Goal: Use online tool/utility: Utilize a website feature to perform a specific function

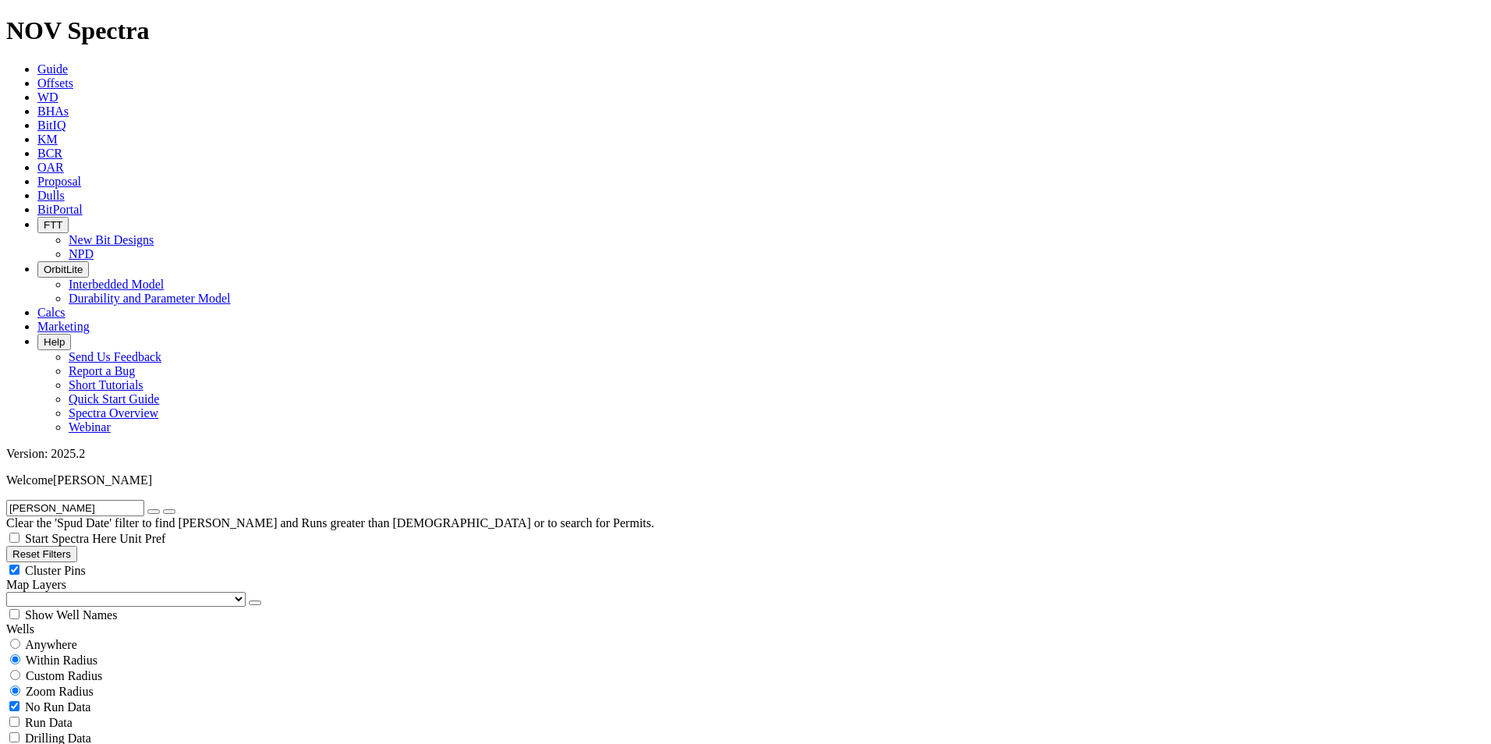
type input "[PERSON_NAME]"
click at [76, 500] on input "[PERSON_NAME]" at bounding box center [75, 508] width 138 height 16
click at [64, 638] on span "Anywhere" at bounding box center [51, 644] width 52 height 13
radio input "true"
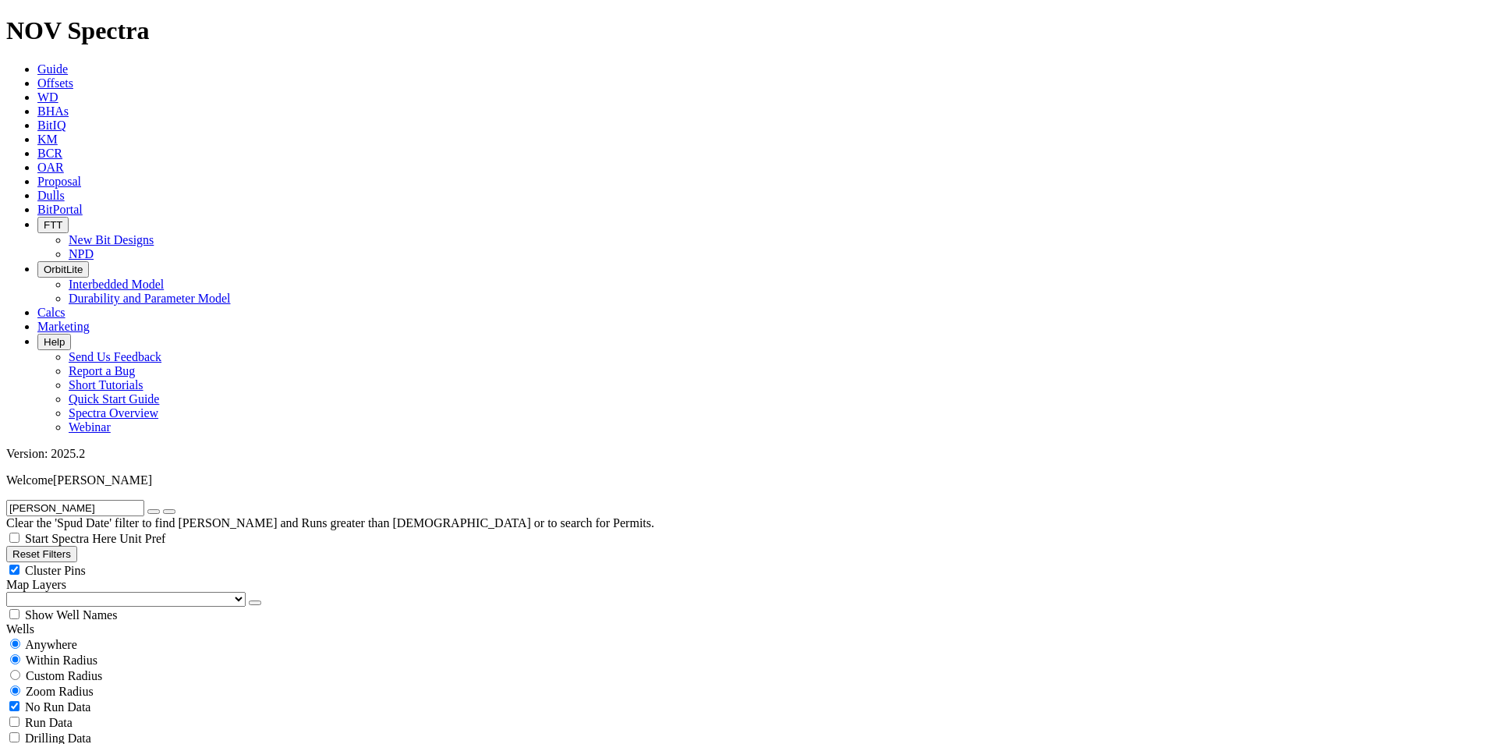
radio input "false"
click at [68, 62] on span "Guide" at bounding box center [52, 68] width 30 height 13
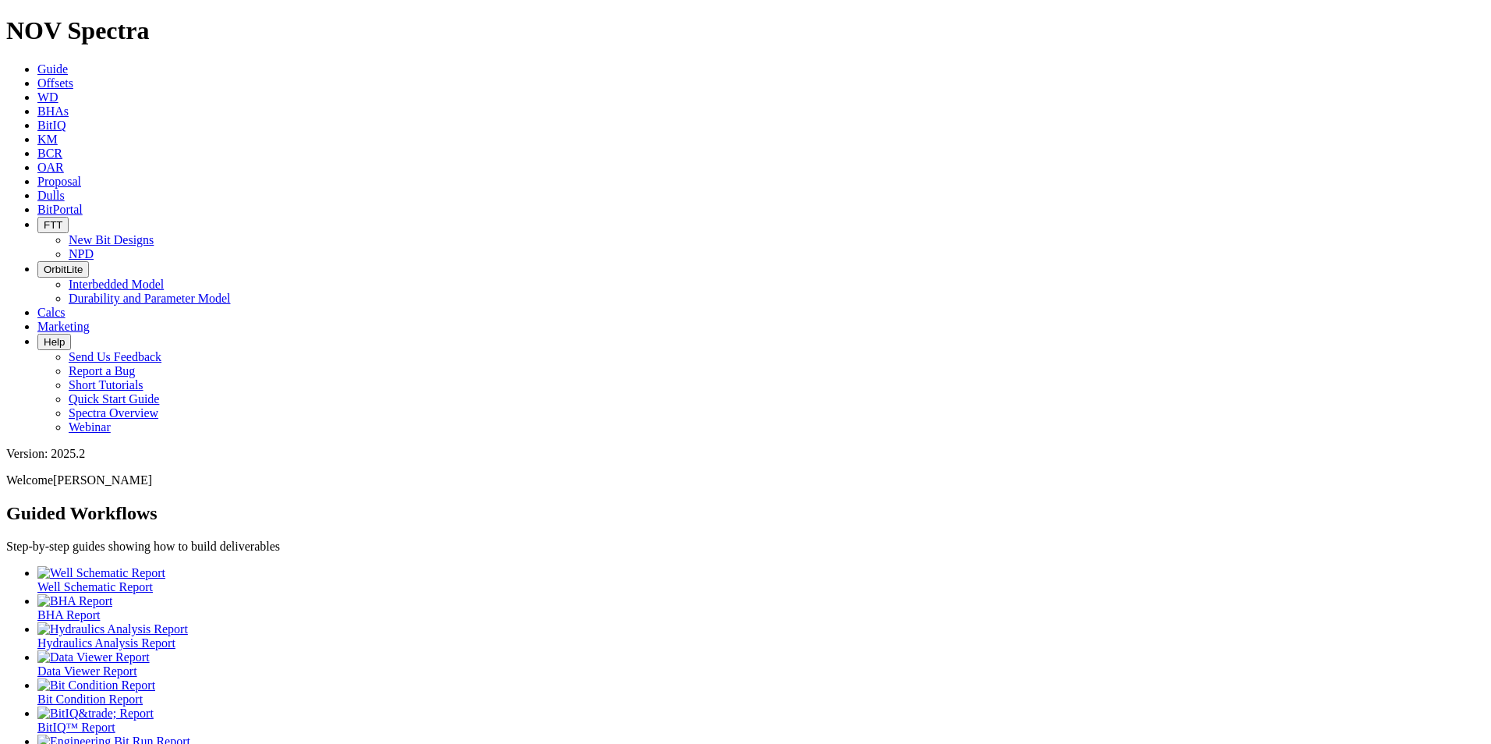
click at [73, 76] on link "Offsets" at bounding box center [55, 82] width 36 height 13
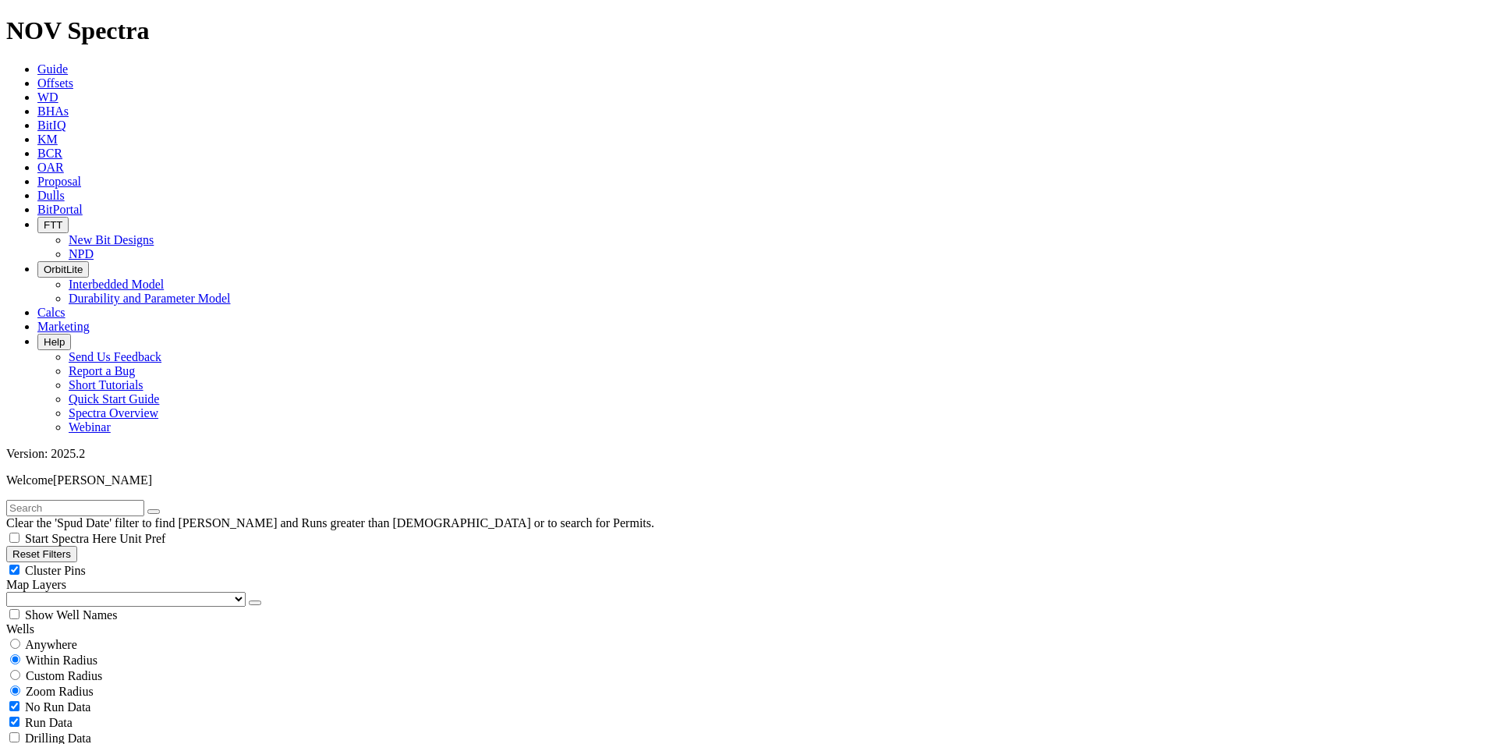
click at [94, 500] on input "text" at bounding box center [75, 508] width 138 height 16
type input "[PERSON_NAME]"
click at [46, 636] on div "Anywhere" at bounding box center [745, 644] width 1478 height 16
radio input "true"
radio input "false"
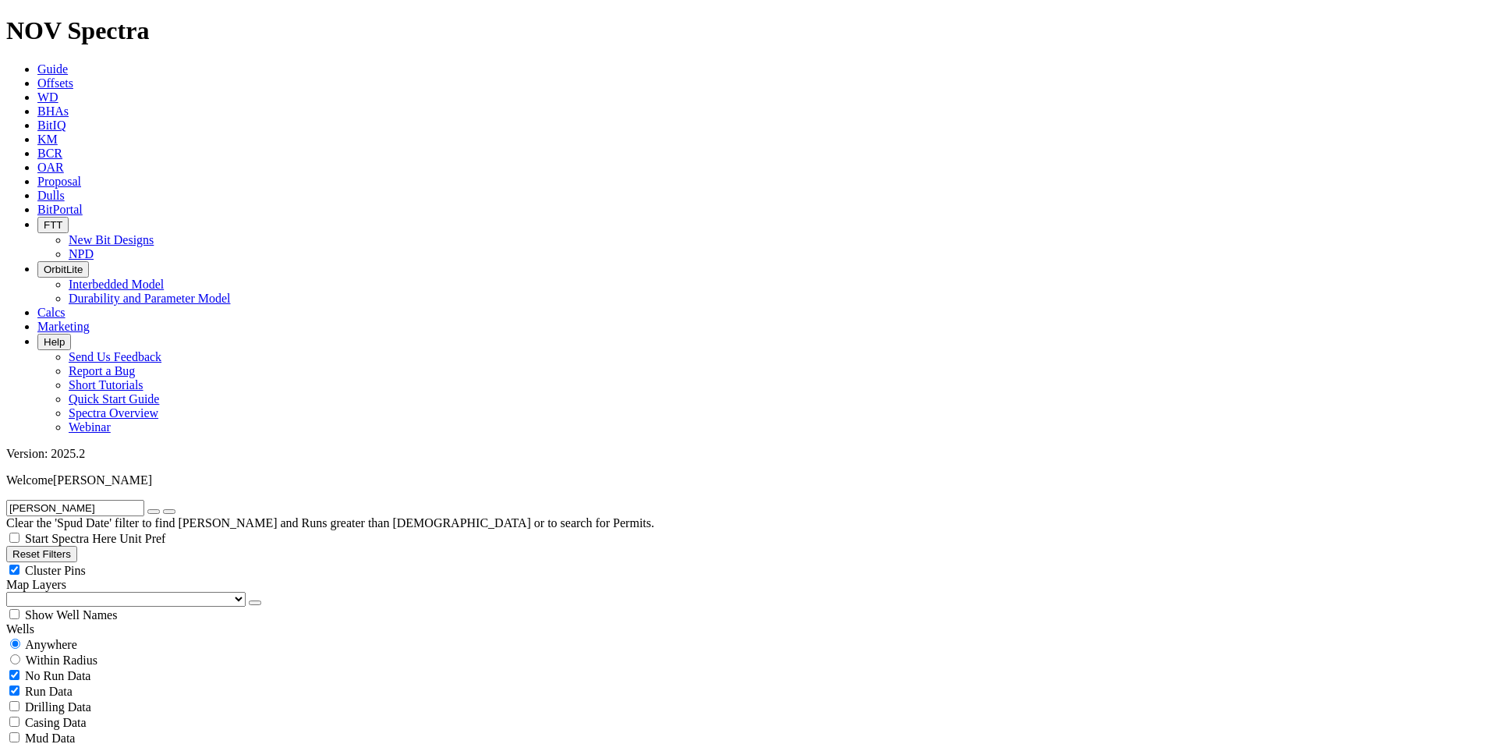
scroll to position [2573, 0]
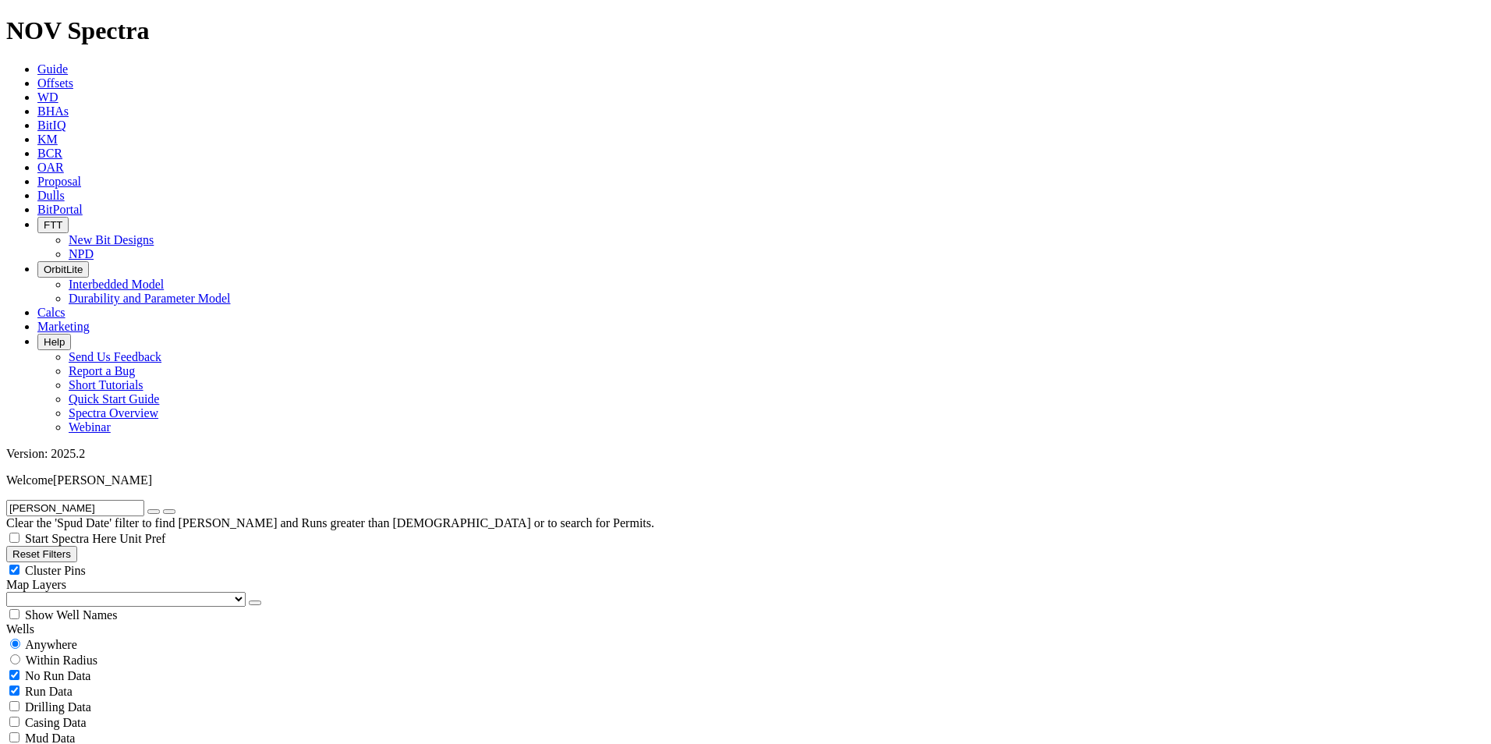
scroll to position [3793, 0]
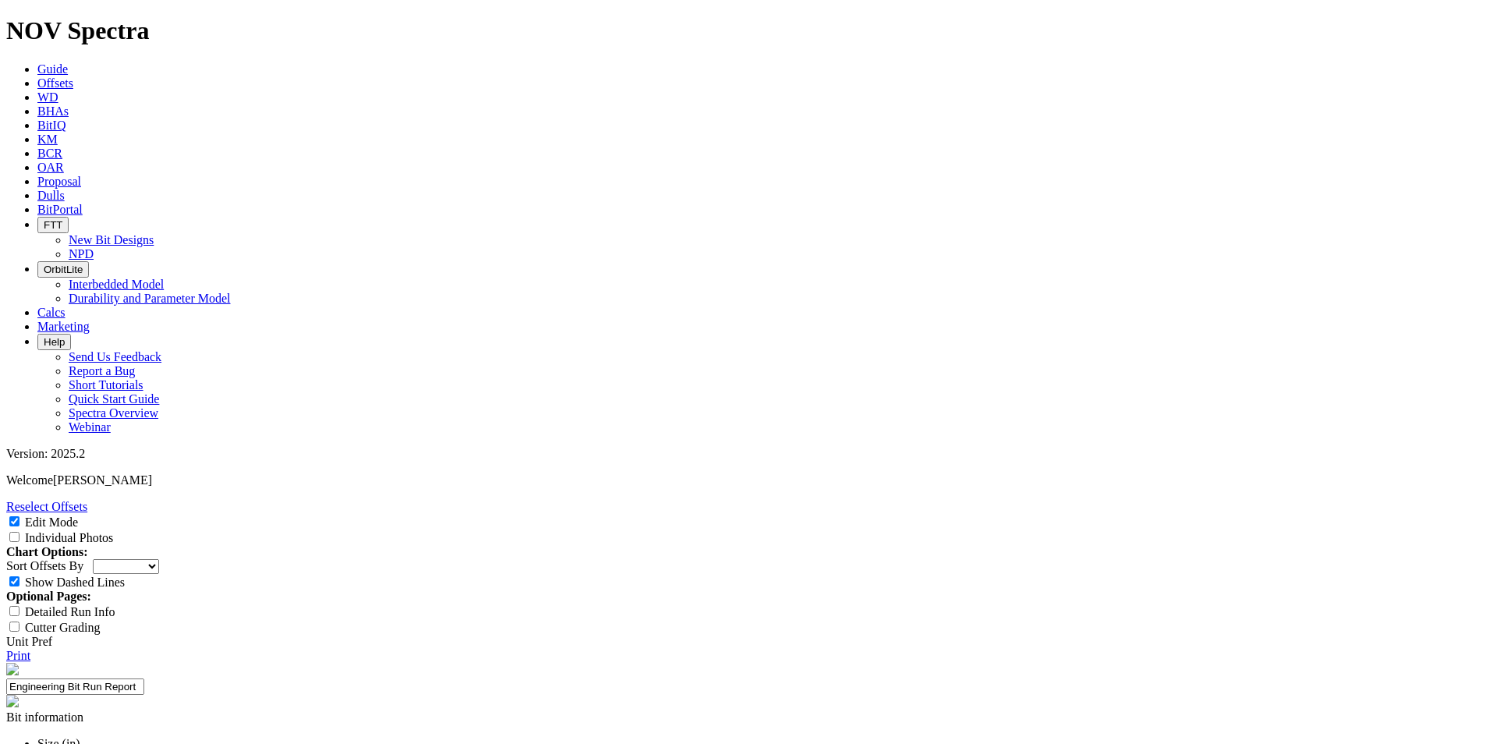
scroll to position [624, 0]
drag, startPoint x: 568, startPoint y: 384, endPoint x: 830, endPoint y: 384, distance: 262.7
